Goal: Information Seeking & Learning: Learn about a topic

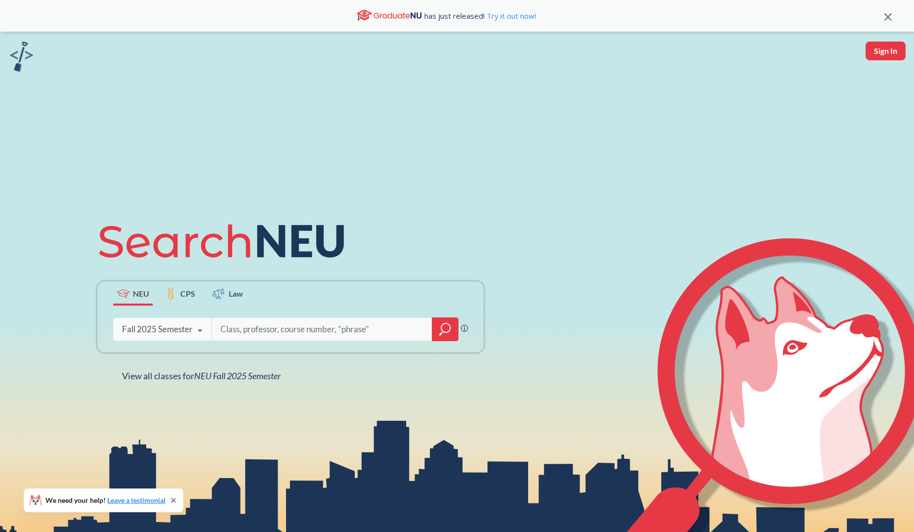
click at [183, 329] on div "Fall 2025 Semester" at bounding box center [157, 329] width 71 height 11
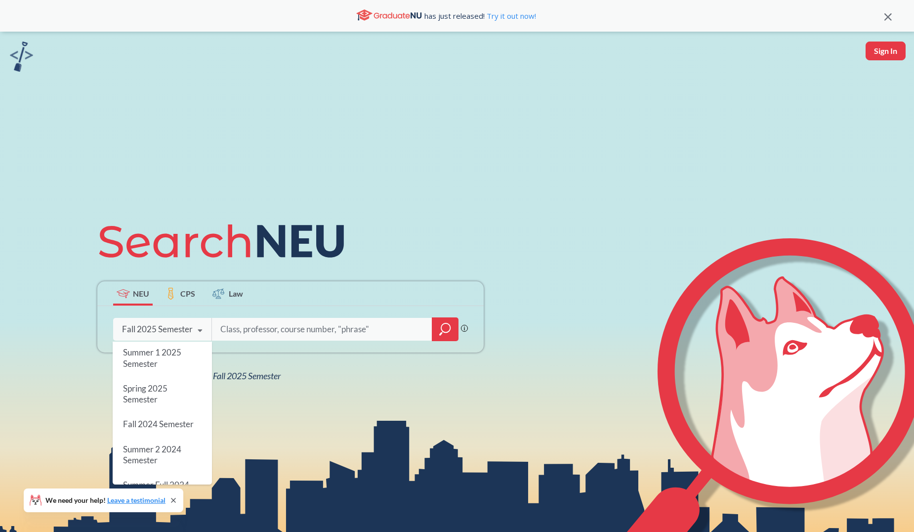
scroll to position [99, 0]
click at [151, 397] on span "Spring 2025 Semester" at bounding box center [145, 392] width 44 height 21
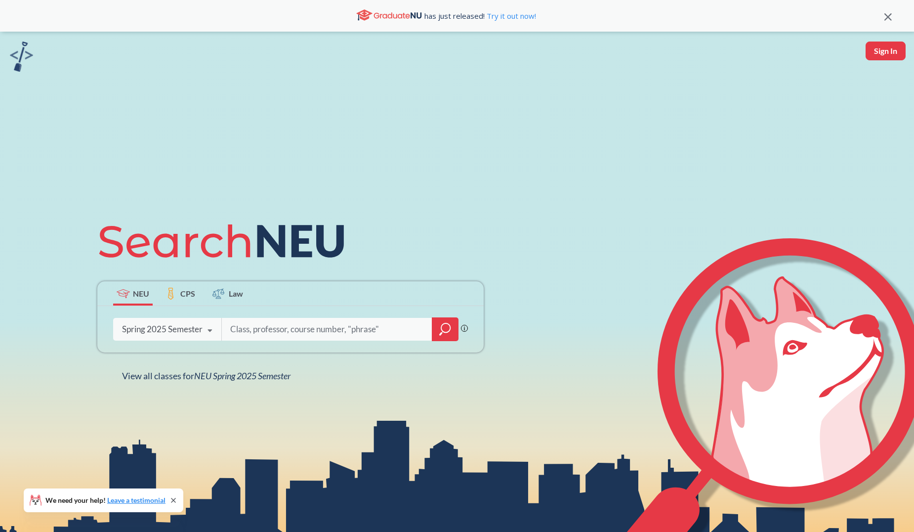
click at [261, 327] on input "search" at bounding box center [327, 329] width 196 height 21
type input "[PERSON_NAME]"
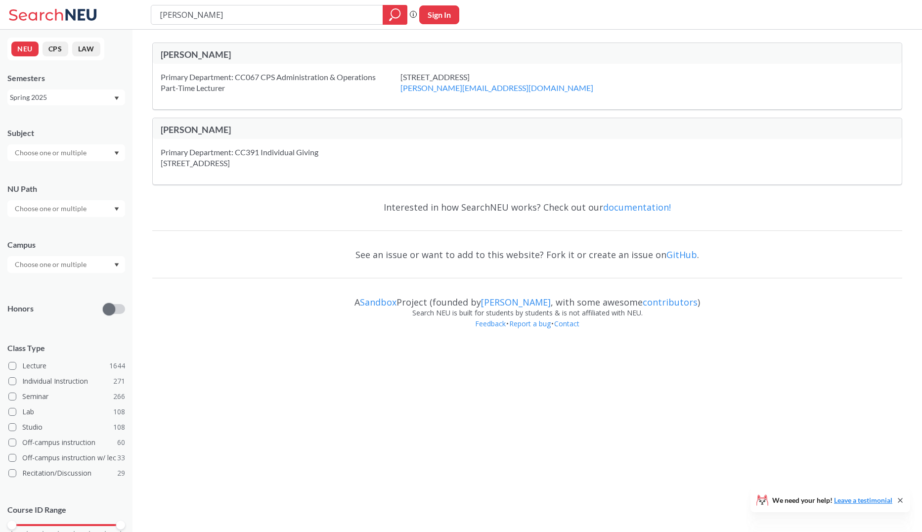
click at [102, 160] on div at bounding box center [66, 152] width 118 height 17
click at [103, 117] on div "NEU CPS LAW Semesters Spring 2025 Subject NU Path Campus Honors Class Type Lect…" at bounding box center [66, 281] width 132 height 502
drag, startPoint x: 188, startPoint y: 11, endPoint x: 151, endPoint y: 19, distance: 37.4
click at [151, 19] on div "[PERSON_NAME]" at bounding box center [279, 15] width 257 height 20
type input "ENTR"
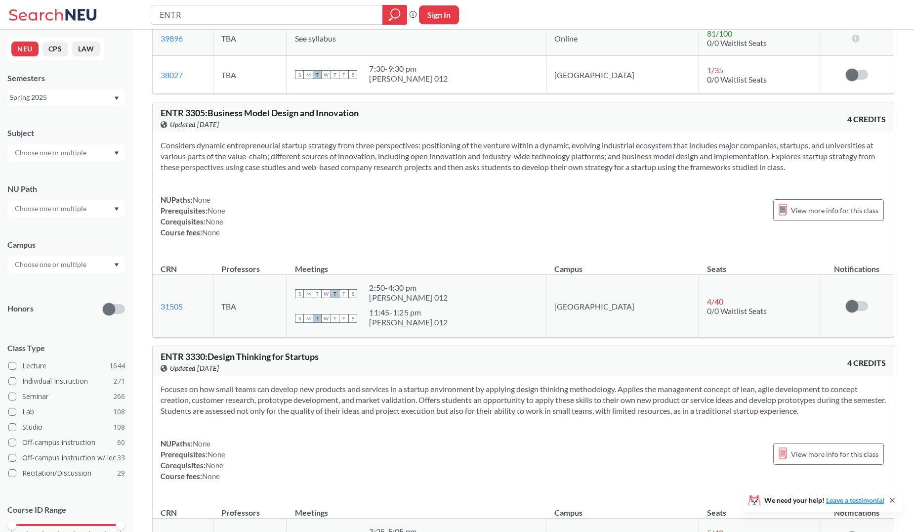
scroll to position [2521, 0]
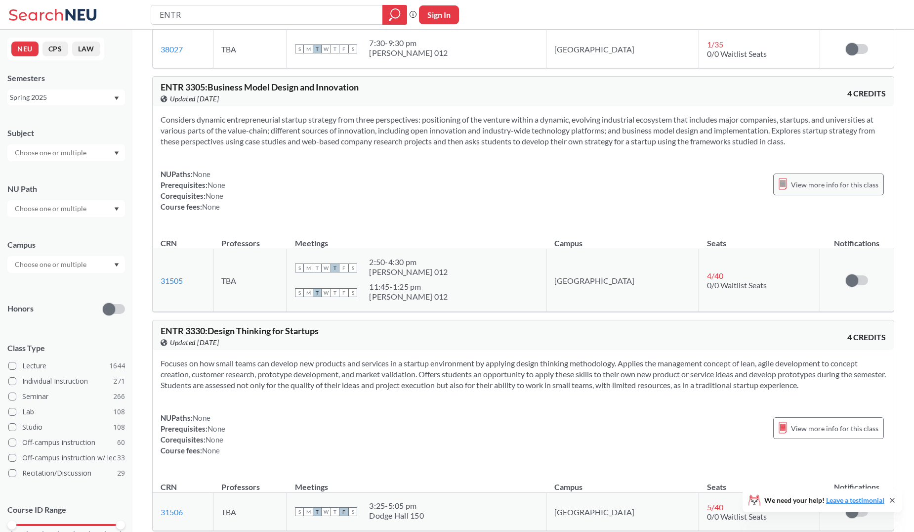
click at [802, 186] on span "View more info for this class" at bounding box center [834, 184] width 87 height 12
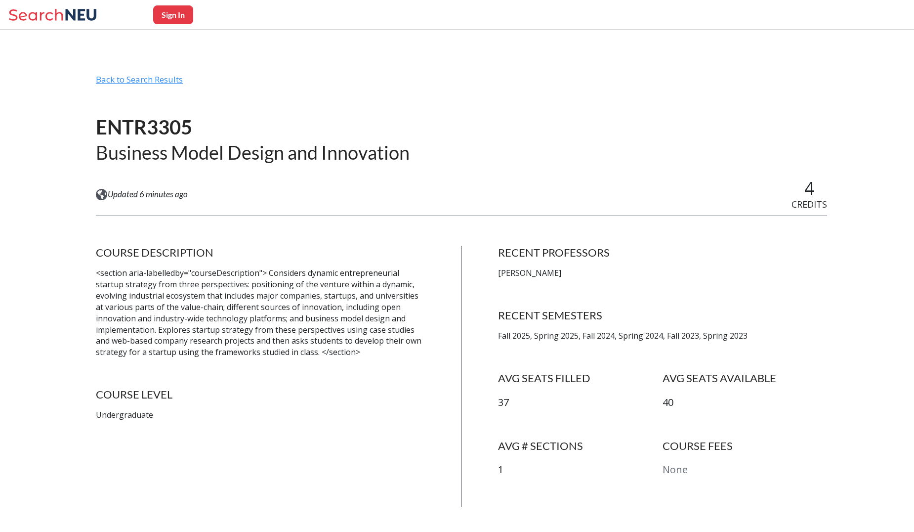
click at [122, 81] on div "Back to Search Results" at bounding box center [461, 83] width 731 height 19
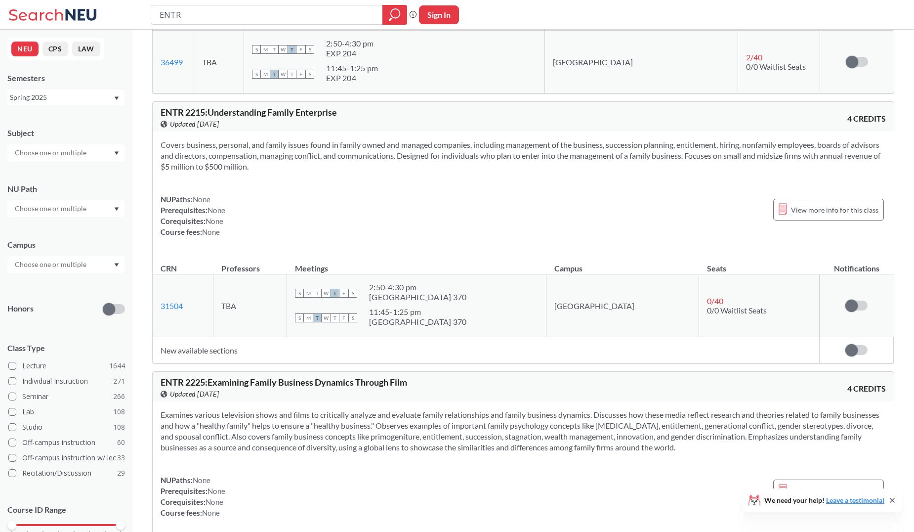
scroll to position [840, 0]
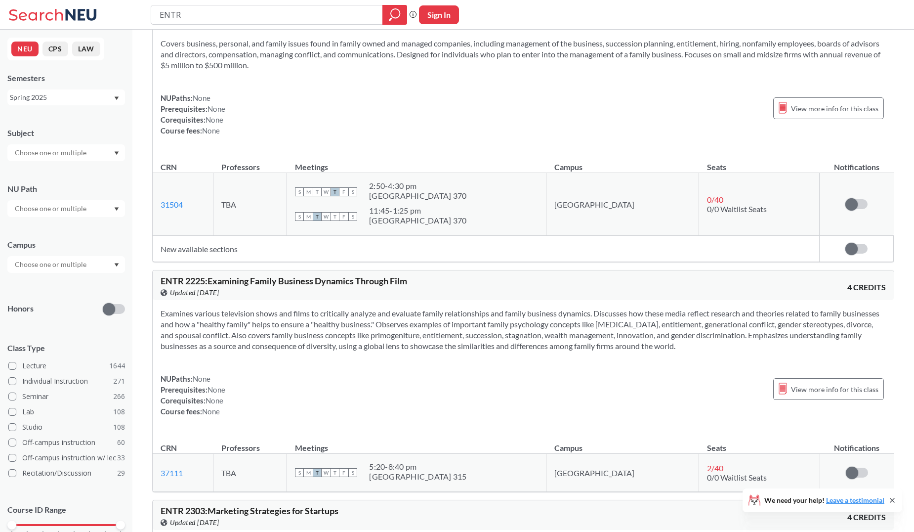
type input "ENTR #"
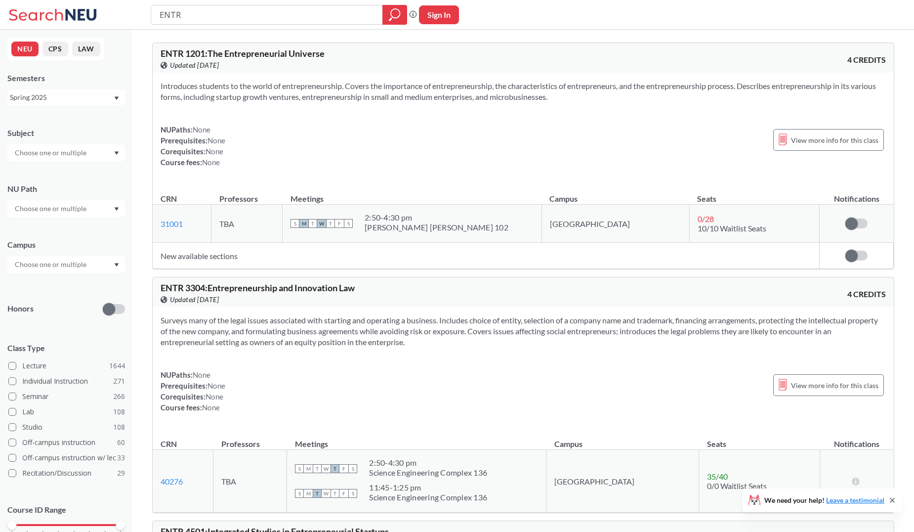
type input "ENTR 3"
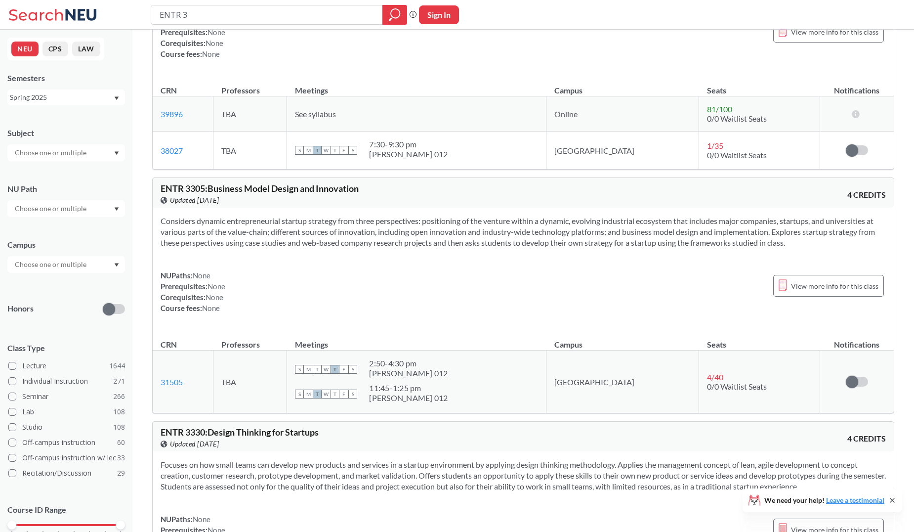
scroll to position [2521, 0]
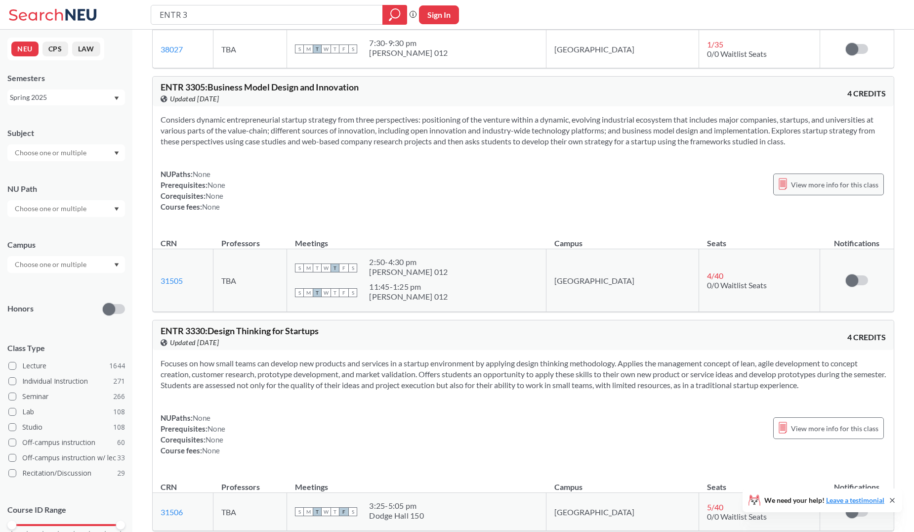
click at [787, 183] on icon at bounding box center [782, 183] width 7 height 11
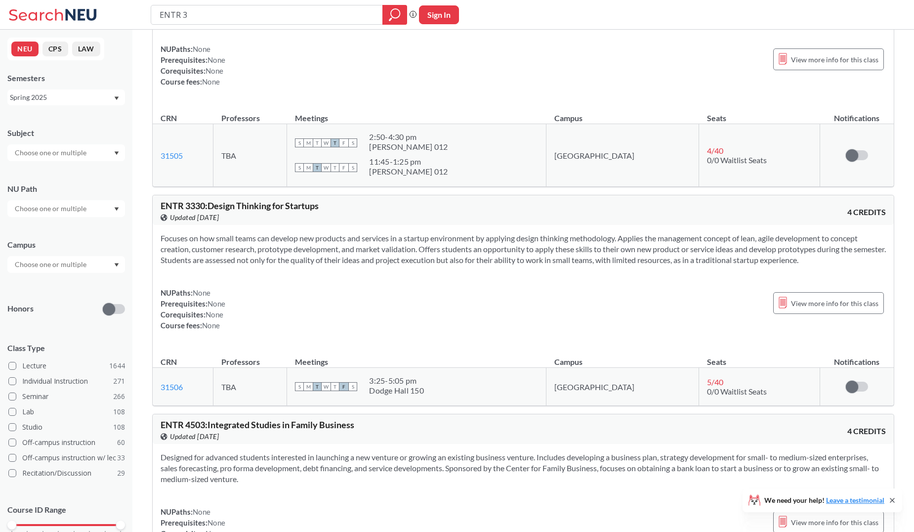
scroll to position [2620, 0]
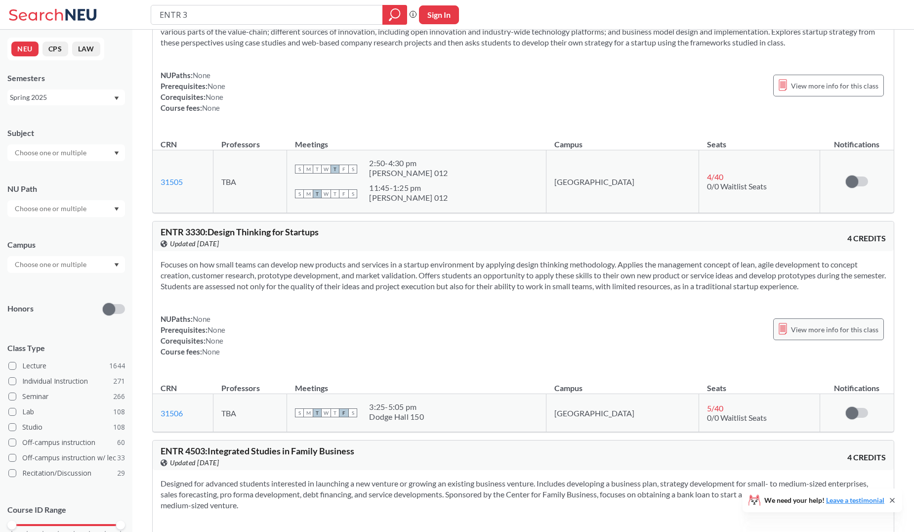
click at [808, 332] on span "View more info for this class" at bounding box center [834, 329] width 87 height 12
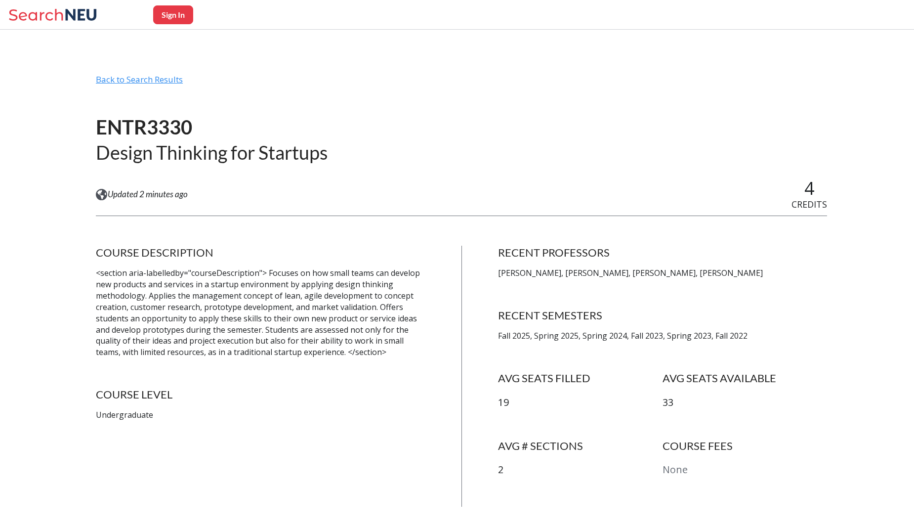
click at [158, 83] on div "Back to Search Results" at bounding box center [461, 83] width 731 height 19
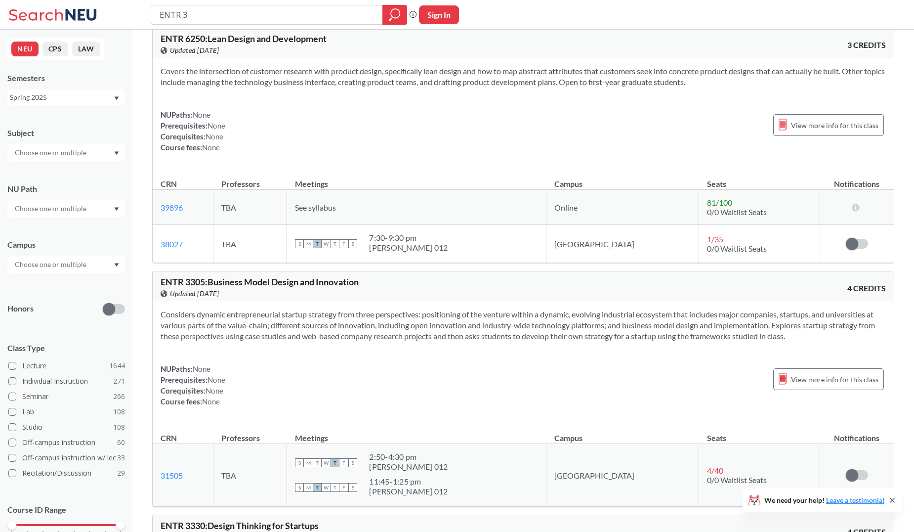
scroll to position [2323, 0]
